Goal: Information Seeking & Learning: Learn about a topic

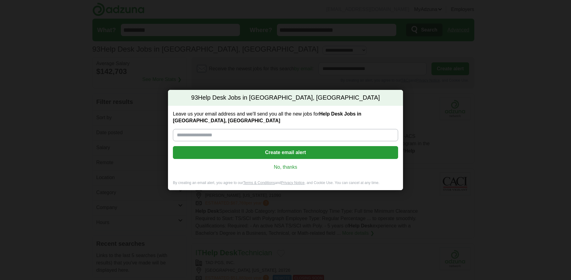
click at [288, 167] on link "No, thanks" at bounding box center [286, 167] width 216 height 7
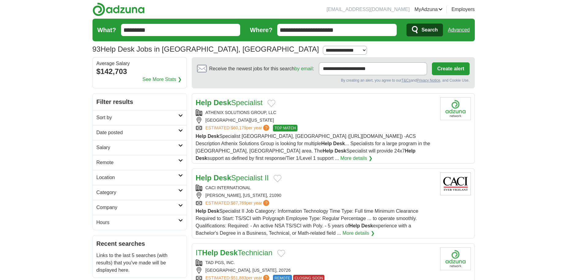
click at [165, 116] on h2 "Sort by" at bounding box center [137, 117] width 82 height 7
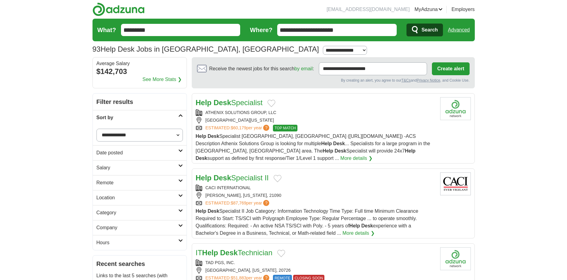
click at [155, 132] on select "**********" at bounding box center [139, 135] width 86 height 13
select select "**********"
click at [96, 129] on select "**********" at bounding box center [139, 135] width 86 height 13
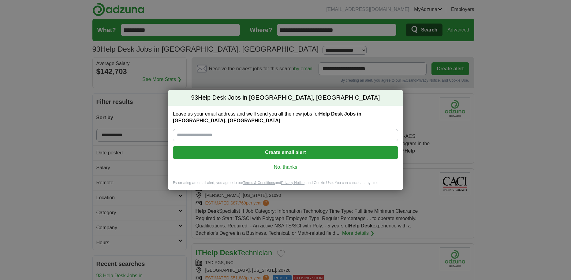
click at [288, 167] on link "No, thanks" at bounding box center [286, 167] width 216 height 7
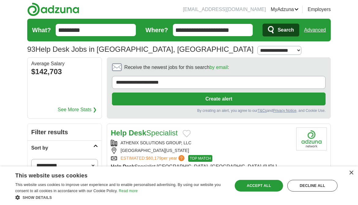
click at [175, 7] on header "[EMAIL_ADDRESS][DOMAIN_NAME] [GEOGRAPHIC_DATA] Alerts Favorites Resumes ApplyIQ…" at bounding box center [179, 28] width 304 height 57
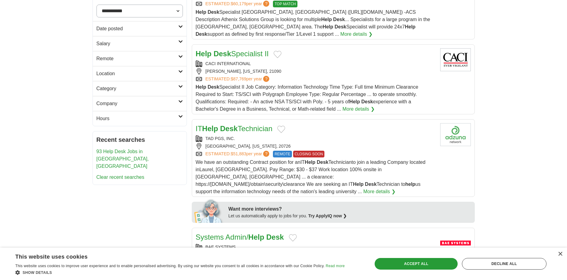
scroll to position [184, 0]
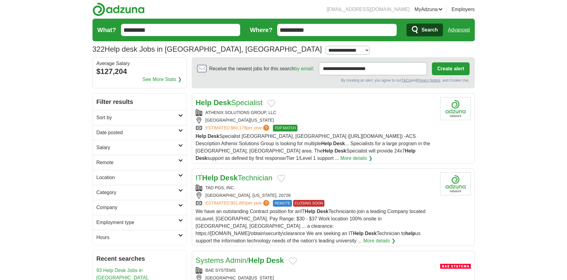
click at [446, 31] on form "**********" at bounding box center [283, 30] width 382 height 23
click at [453, 31] on link "Advanced" at bounding box center [459, 30] width 22 height 12
click at [387, 32] on input "**********" at bounding box center [336, 30] width 119 height 12
click at [426, 33] on span "Search" at bounding box center [429, 30] width 16 height 12
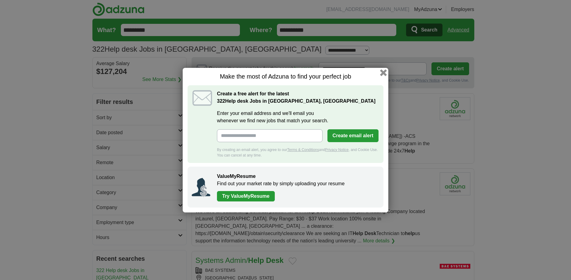
click at [383, 73] on button "button" at bounding box center [383, 72] width 7 height 7
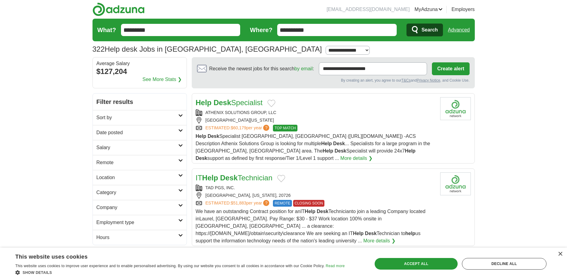
click at [143, 117] on h2 "Sort by" at bounding box center [137, 117] width 82 height 7
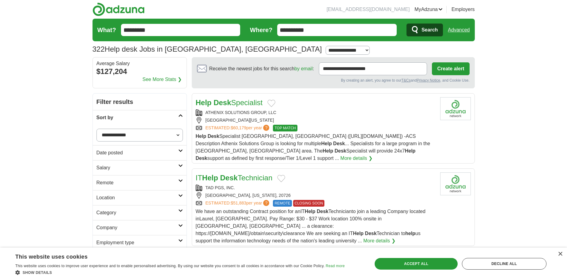
click at [134, 137] on select "**********" at bounding box center [139, 135] width 86 height 13
select select "**********"
click at [96, 129] on select "**********" at bounding box center [139, 135] width 86 height 13
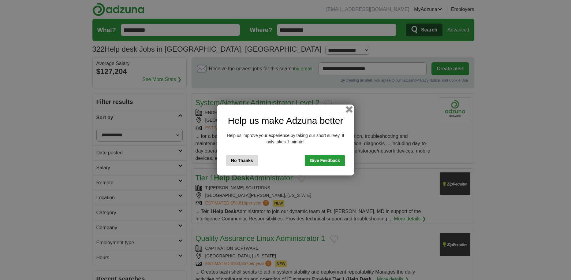
click at [347, 109] on button "button" at bounding box center [349, 109] width 7 height 7
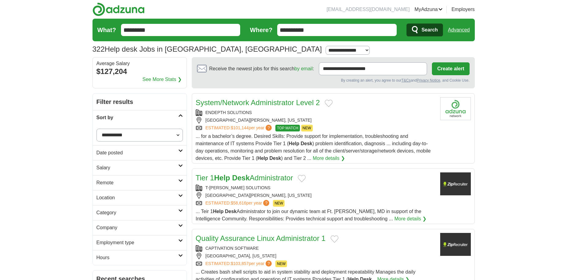
click at [158, 149] on link "Date posted" at bounding box center [140, 152] width 94 height 15
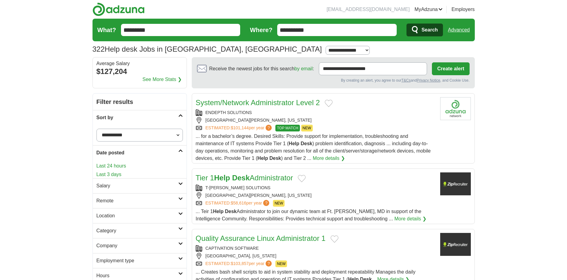
click at [158, 149] on link "Date posted" at bounding box center [140, 152] width 94 height 15
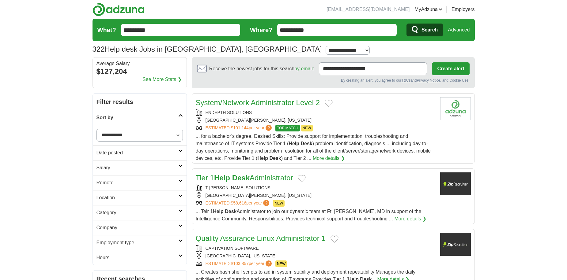
click at [147, 169] on h2 "Salary" at bounding box center [137, 167] width 82 height 7
click at [145, 181] on h2 "Remote" at bounding box center [137, 182] width 82 height 7
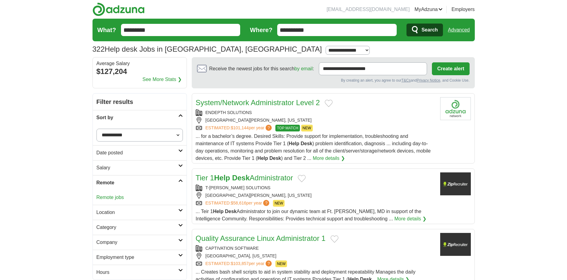
click at [147, 185] on h2 "Remote" at bounding box center [137, 182] width 82 height 7
click at [144, 198] on h2 "Location" at bounding box center [137, 201] width 82 height 7
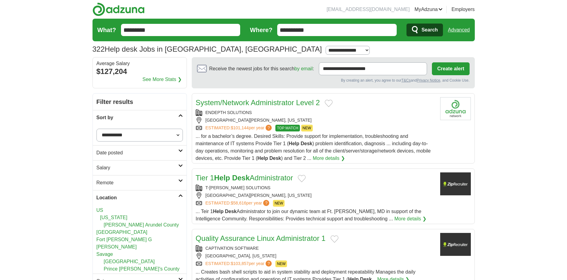
click at [143, 197] on h2 "Location" at bounding box center [137, 197] width 82 height 7
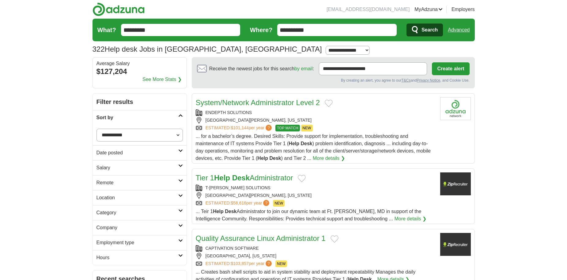
click at [140, 212] on h2 "Category" at bounding box center [137, 212] width 82 height 7
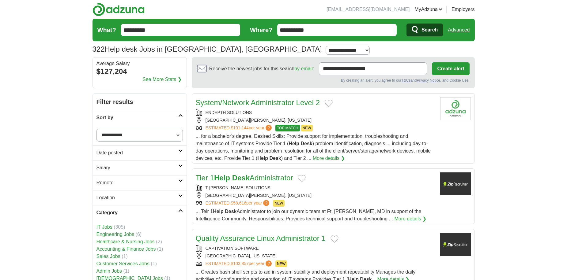
click at [140, 212] on h2 "Category" at bounding box center [137, 212] width 82 height 7
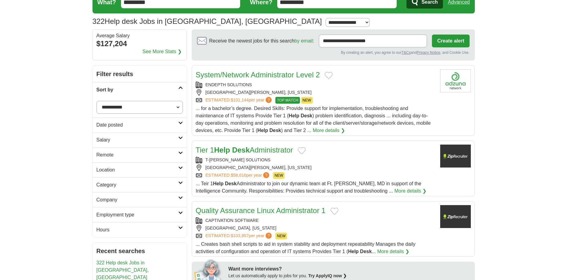
scroll to position [31, 0]
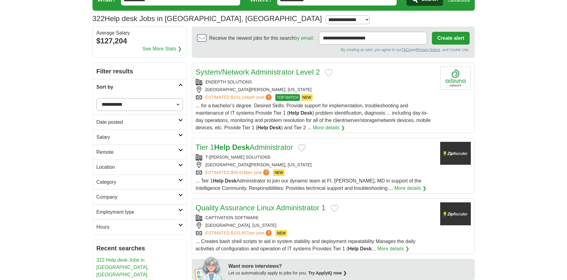
click at [144, 201] on h2 "Company" at bounding box center [137, 197] width 82 height 7
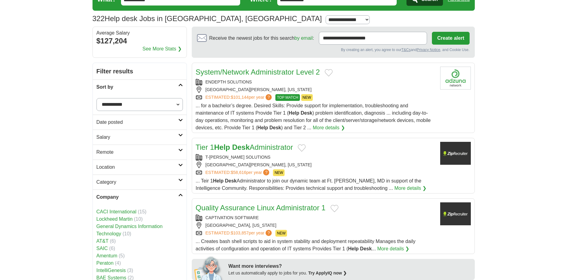
click at [144, 201] on h2 "Company" at bounding box center [137, 197] width 82 height 7
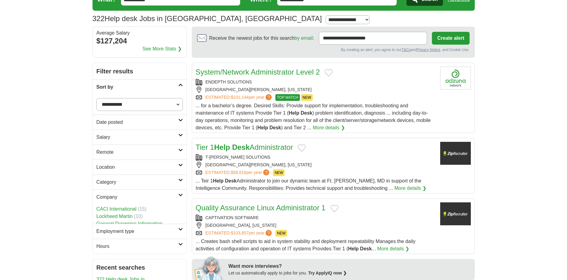
click at [142, 228] on h2 "Employment type" at bounding box center [137, 231] width 82 height 7
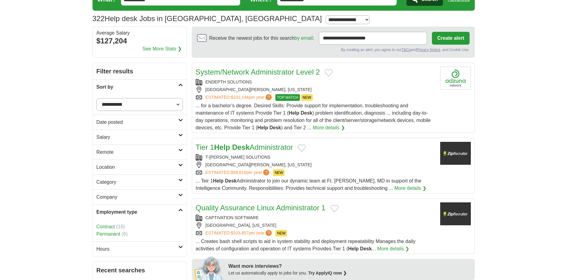
click at [142, 209] on h2 "Employment type" at bounding box center [137, 212] width 82 height 7
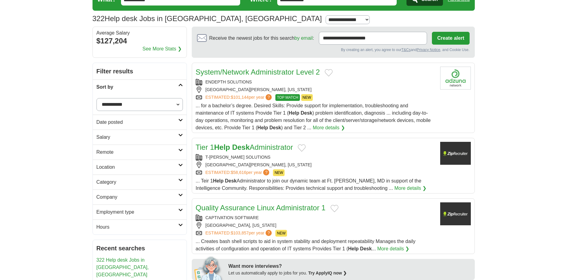
click at [138, 221] on link "Hours" at bounding box center [140, 227] width 94 height 15
click at [138, 226] on h2 "Hours" at bounding box center [137, 227] width 82 height 7
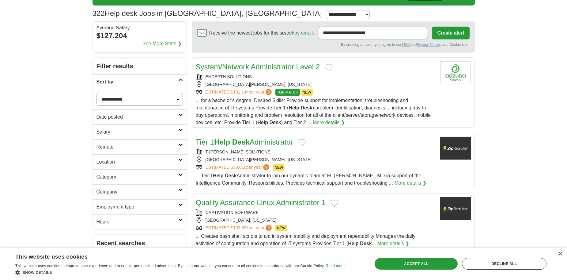
scroll to position [58, 0]
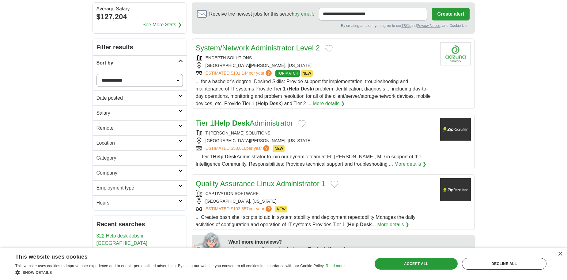
drag, startPoint x: 251, startPoint y: 96, endPoint x: 250, endPoint y: 115, distance: 18.4
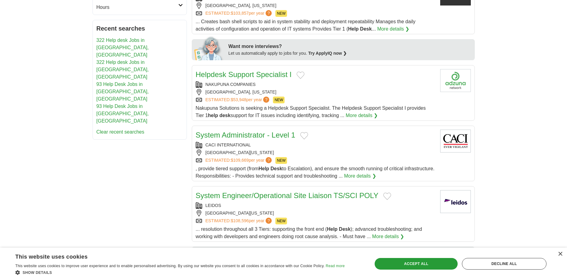
scroll to position [272, 0]
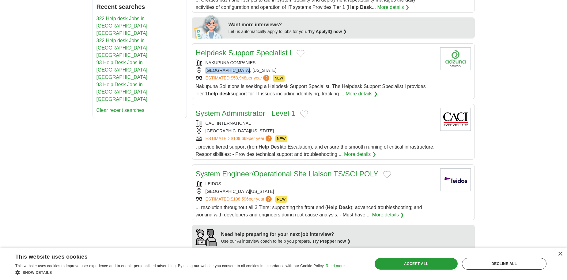
drag, startPoint x: 207, startPoint y: 70, endPoint x: 250, endPoint y: 70, distance: 43.5
click at [250, 70] on div "[GEOGRAPHIC_DATA], [US_STATE]" at bounding box center [315, 70] width 239 height 6
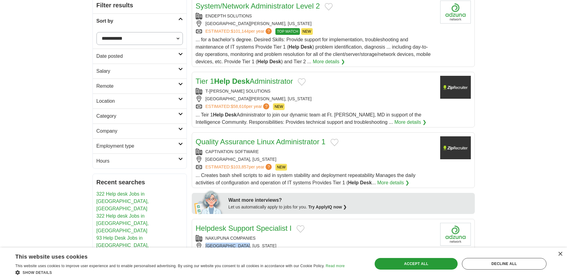
scroll to position [89, 0]
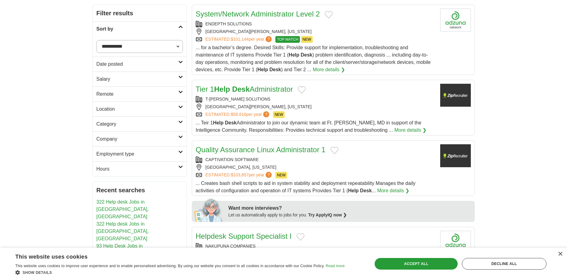
click at [254, 91] on link "Tier 1 Help Desk Administrator" at bounding box center [244, 89] width 97 height 8
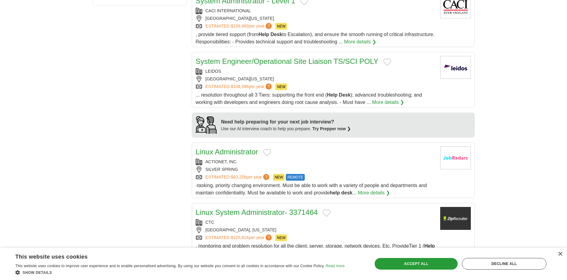
scroll to position [395, 0]
